Goal: Check status: Check status

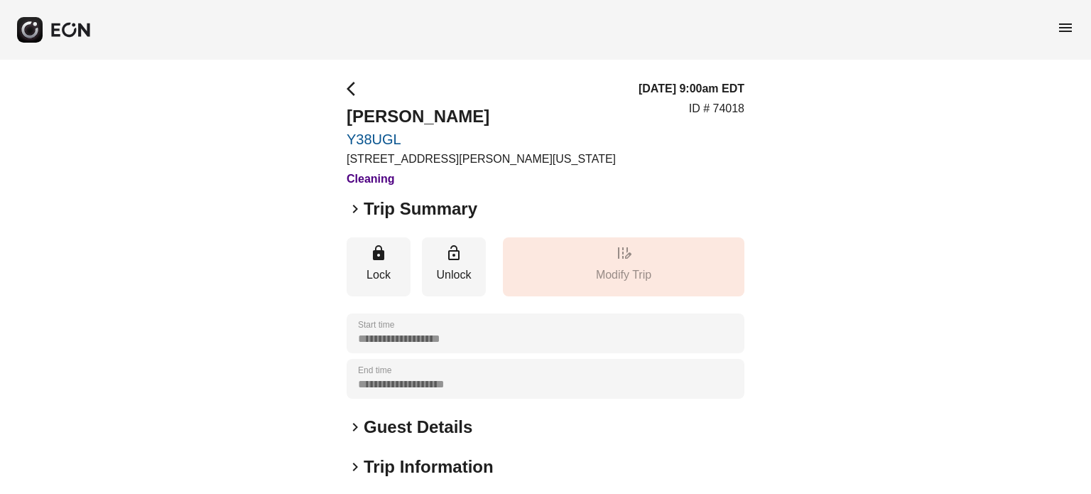
scroll to position [214, 0]
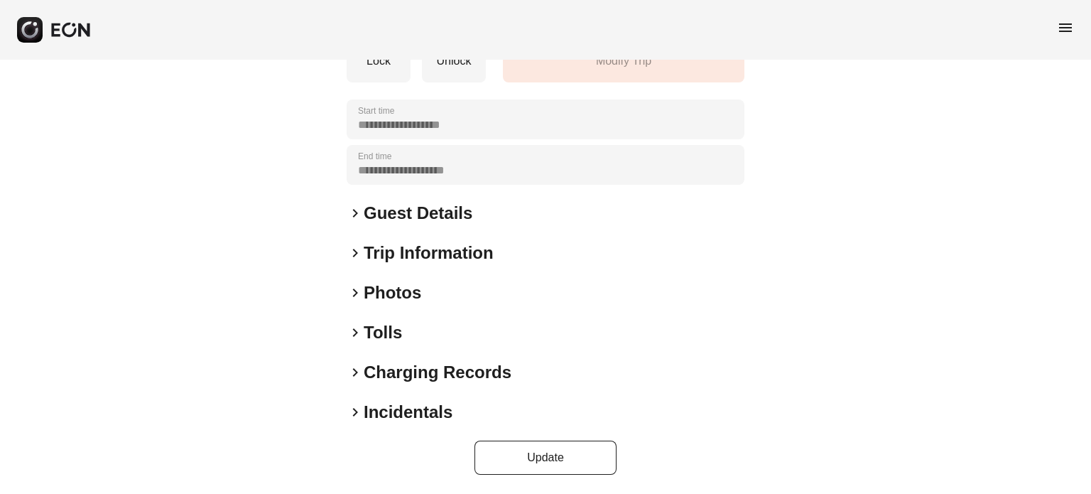
click at [357, 289] on span "keyboard_arrow_right" at bounding box center [355, 292] width 17 height 17
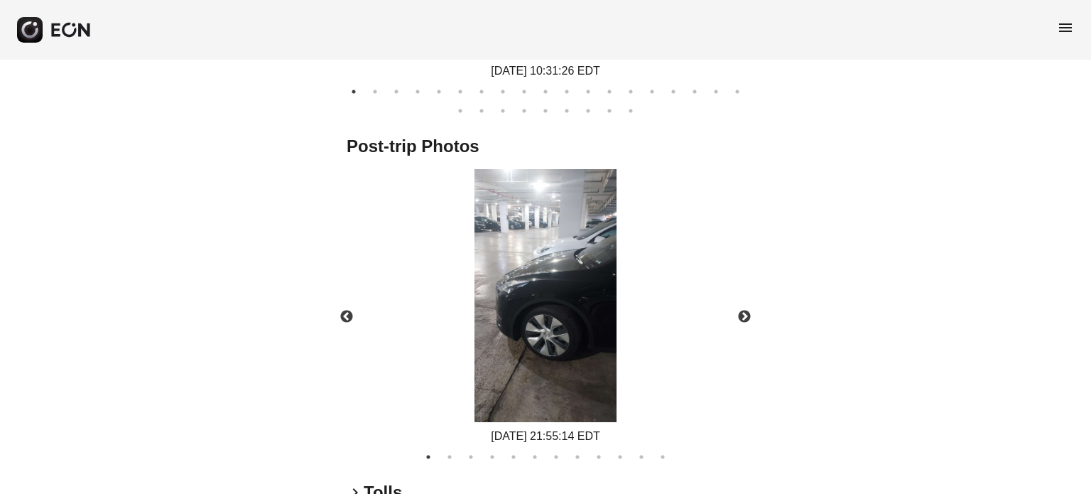
scroll to position [929, 0]
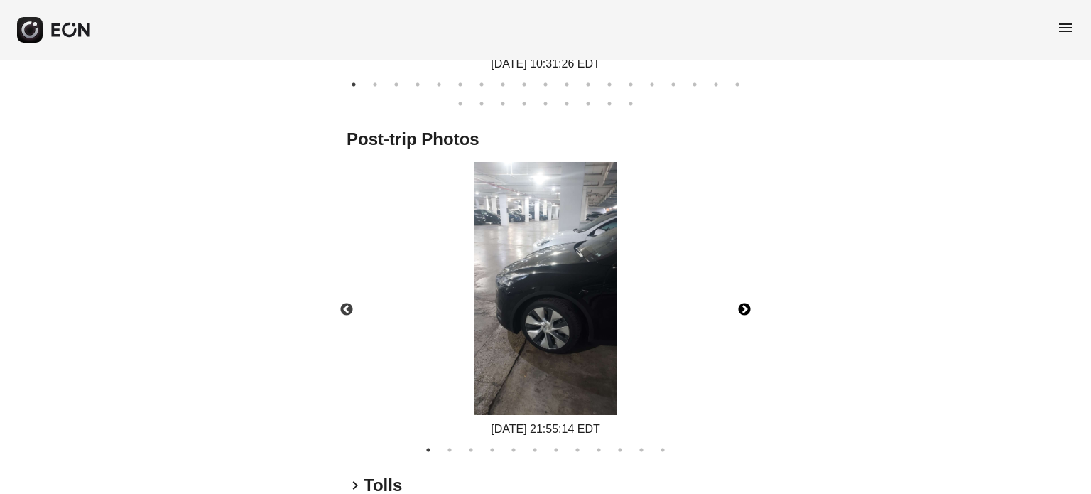
click at [747, 305] on button "Next" at bounding box center [745, 310] width 50 height 50
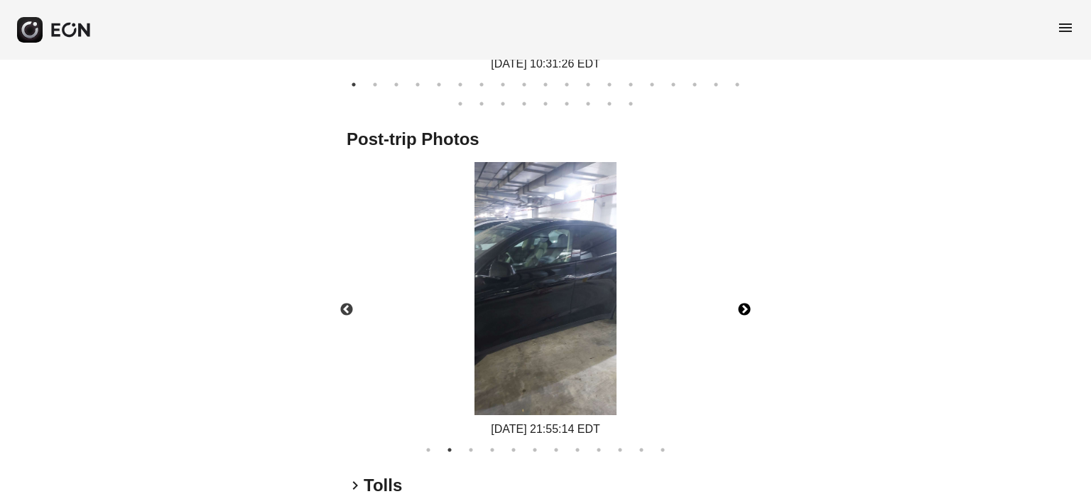
click at [747, 305] on button "Next" at bounding box center [745, 310] width 50 height 50
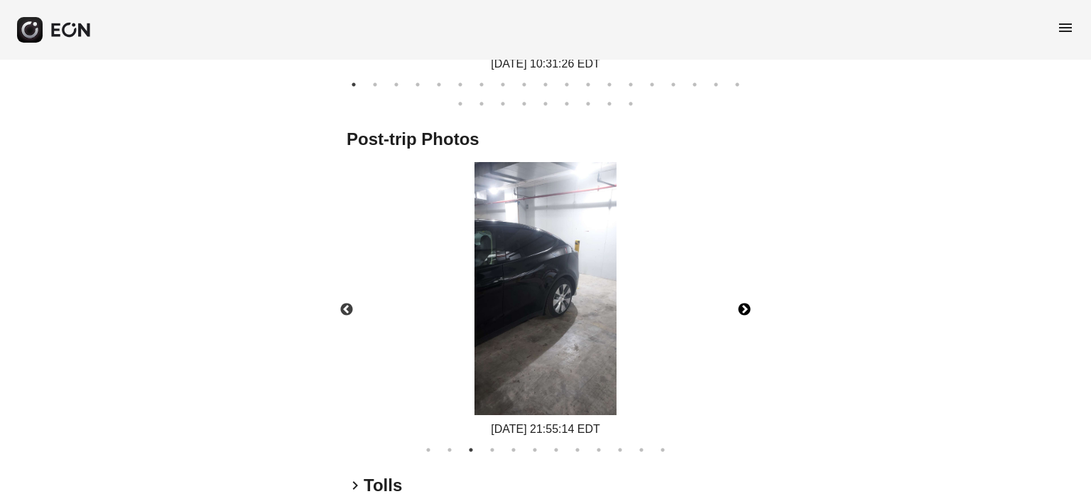
click at [747, 305] on button "Next" at bounding box center [745, 310] width 50 height 50
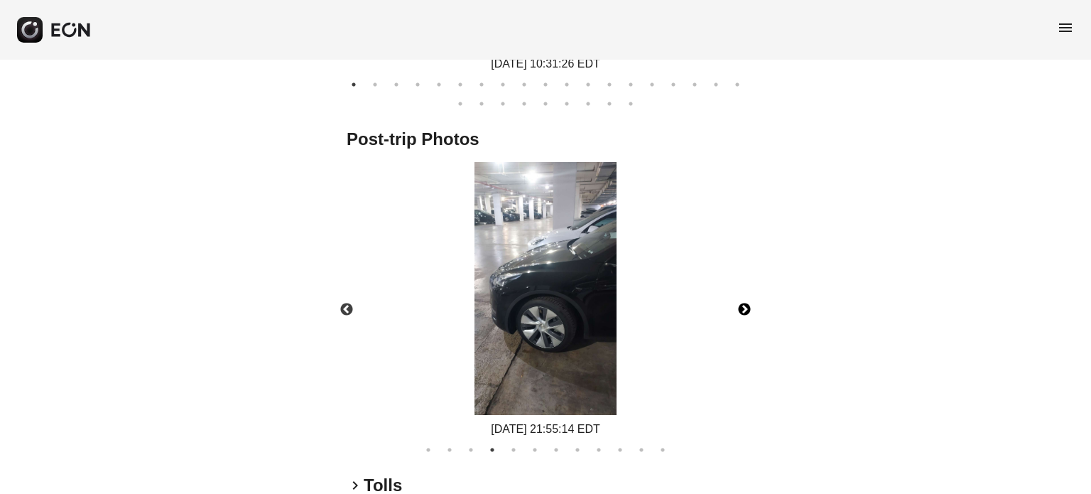
click at [747, 305] on button "Next" at bounding box center [745, 310] width 50 height 50
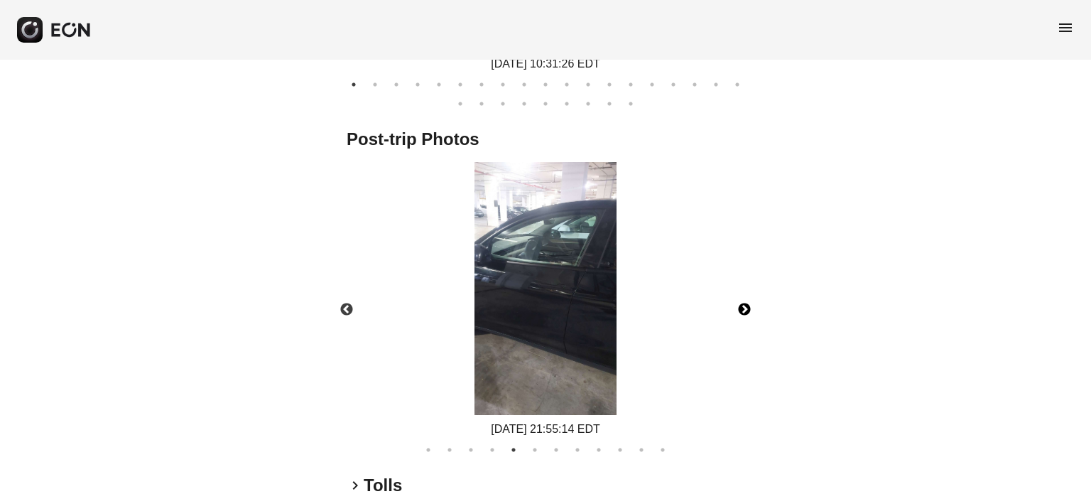
click at [747, 305] on button "Next" at bounding box center [745, 310] width 50 height 50
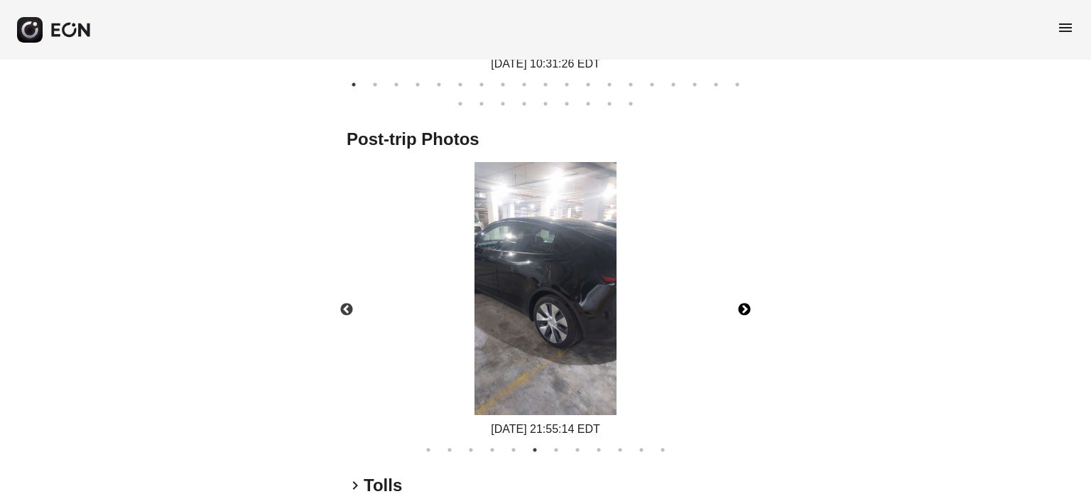
click at [747, 305] on button "Next" at bounding box center [745, 310] width 50 height 50
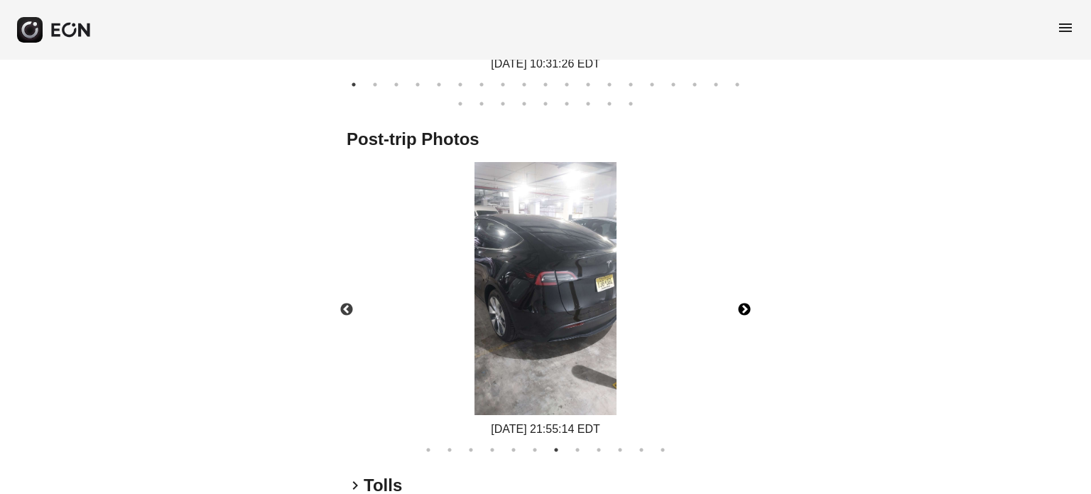
click at [747, 305] on button "Next" at bounding box center [745, 310] width 50 height 50
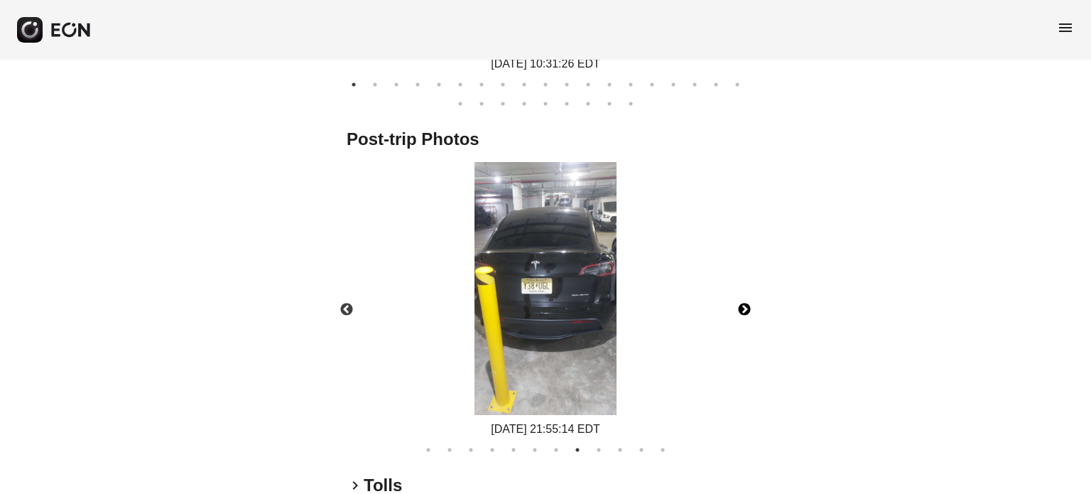
click at [747, 305] on button "Next" at bounding box center [745, 310] width 50 height 50
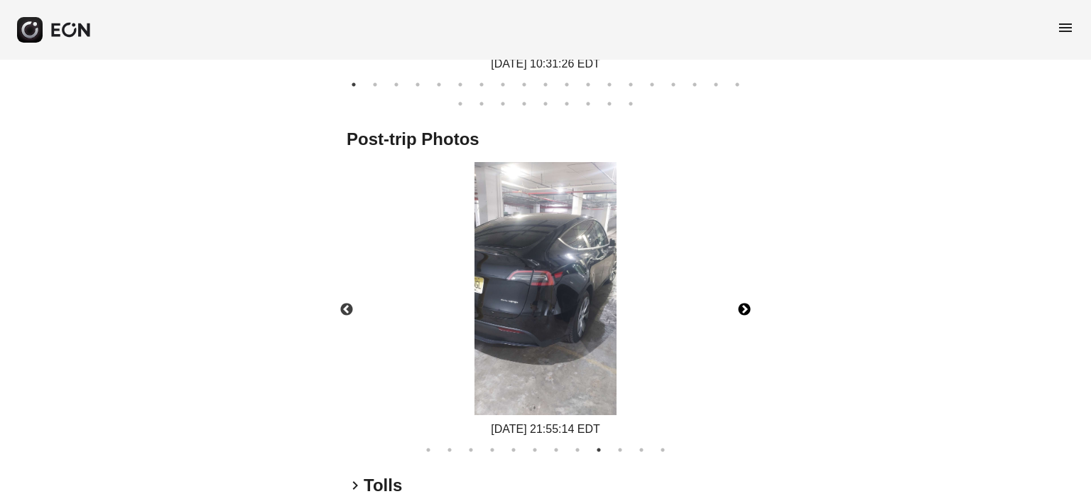
click at [747, 305] on button "Next" at bounding box center [745, 310] width 50 height 50
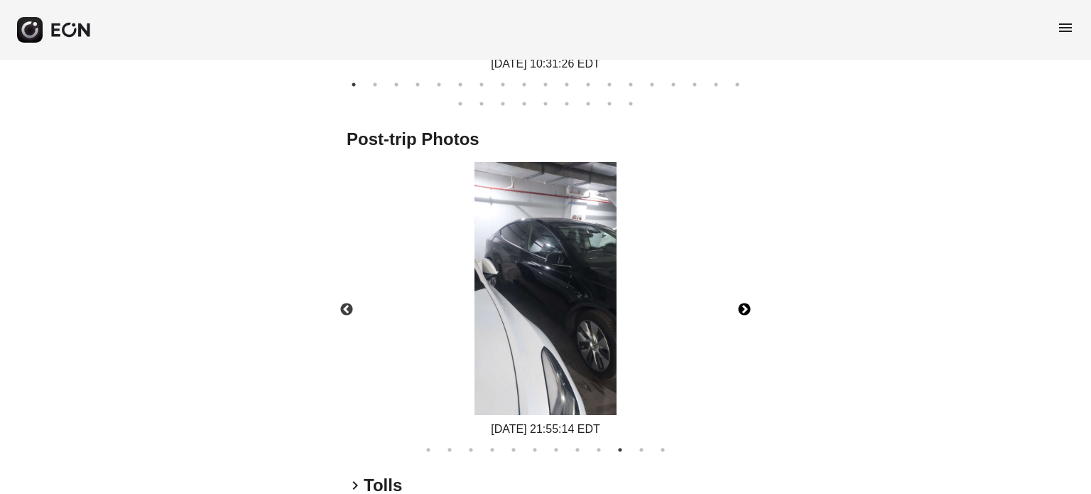
click at [747, 305] on button "Next" at bounding box center [745, 310] width 50 height 50
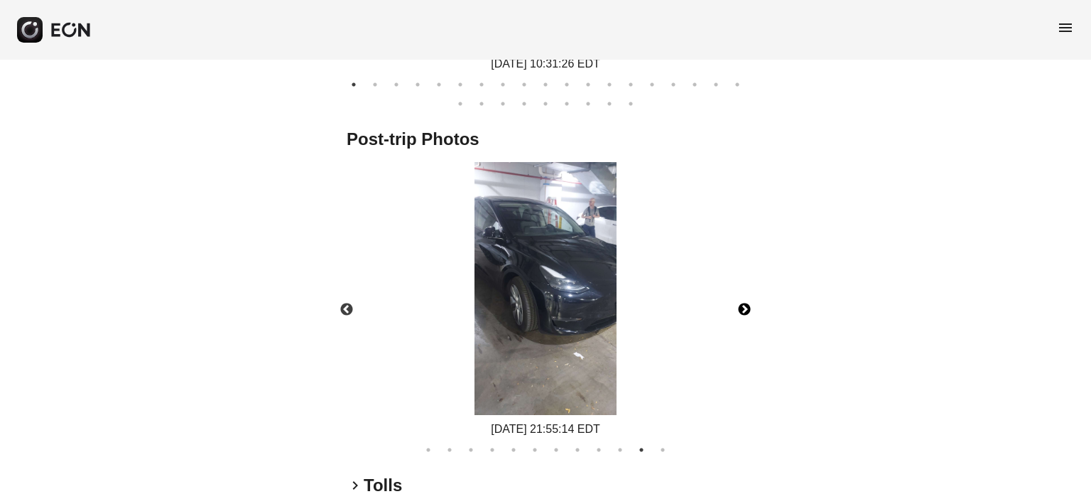
click at [747, 305] on button "Next" at bounding box center [745, 310] width 50 height 50
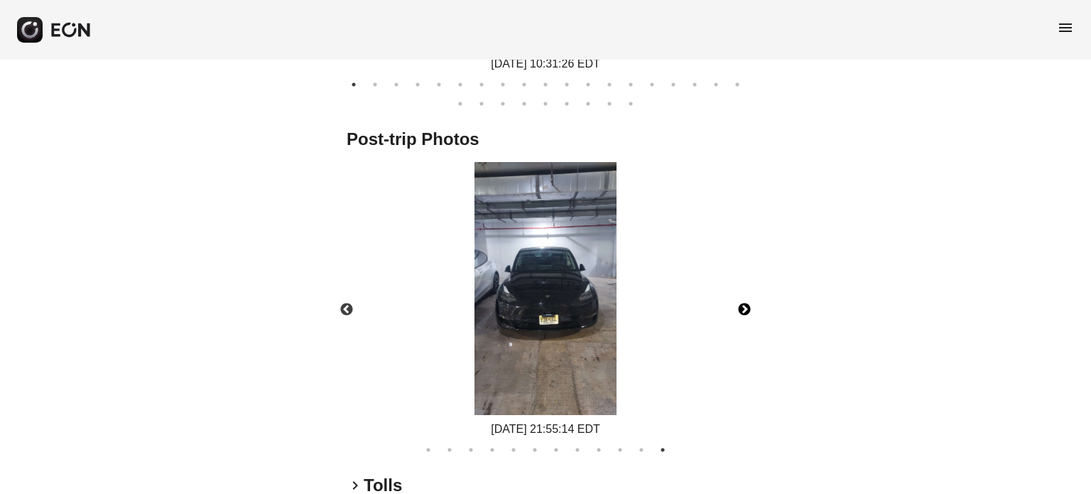
click at [747, 305] on button "Next" at bounding box center [745, 310] width 50 height 50
